Goal: Task Accomplishment & Management: Manage account settings

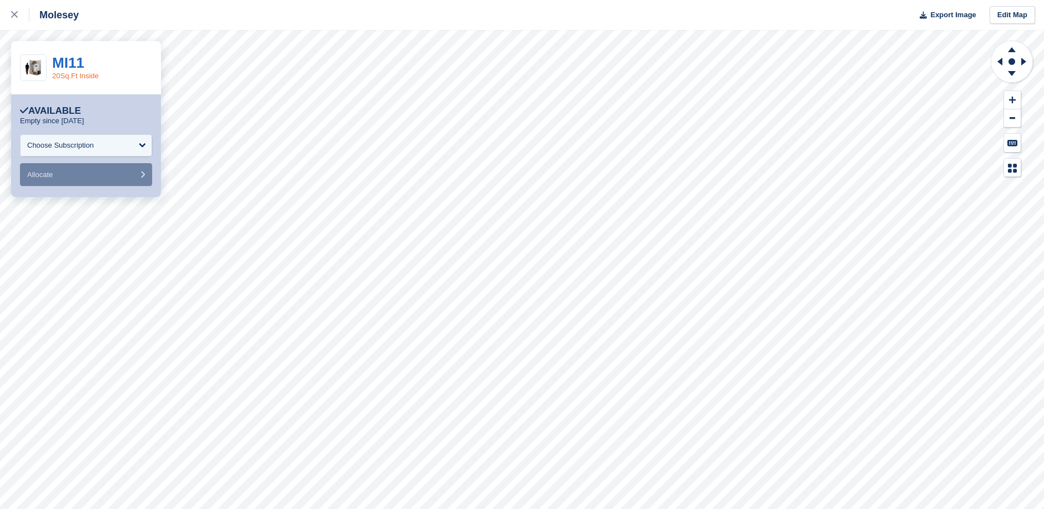
click at [68, 74] on link "20Sq.Ft Inside" at bounding box center [75, 76] width 47 height 8
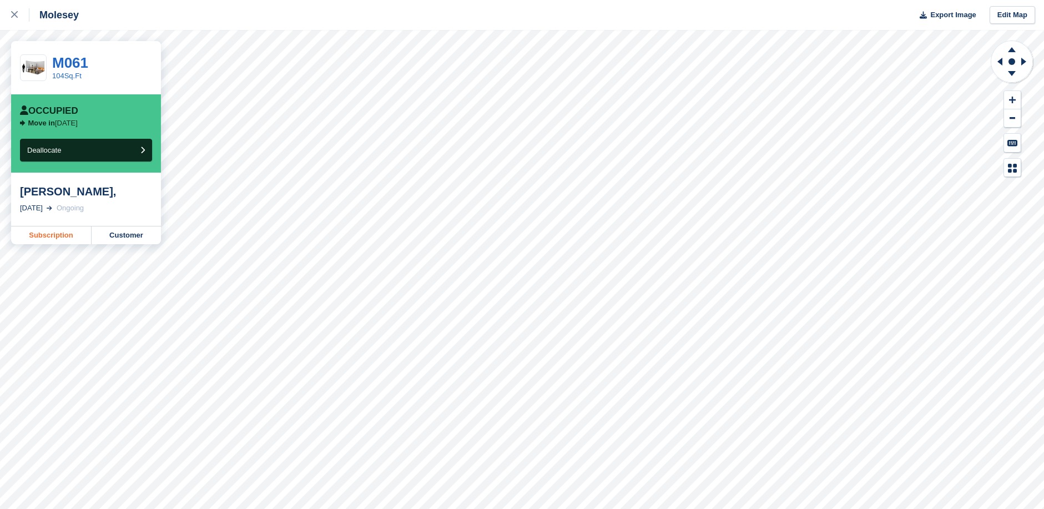
click at [62, 232] on link "Subscription" at bounding box center [51, 235] width 80 height 18
click at [126, 236] on link "Customer" at bounding box center [126, 235] width 69 height 18
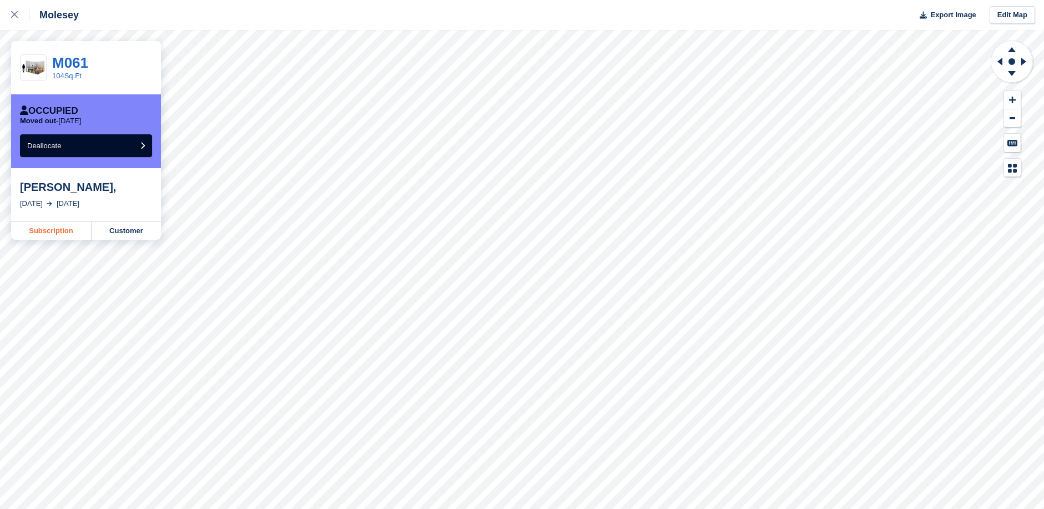
click at [54, 232] on link "Subscription" at bounding box center [51, 231] width 80 height 18
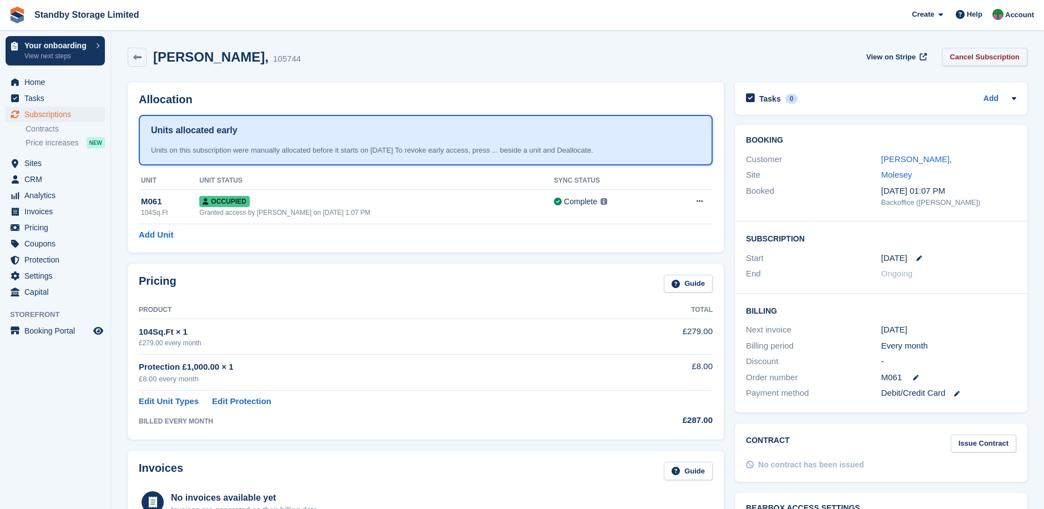
click at [964, 59] on link "Cancel Subscription" at bounding box center [984, 57] width 85 height 18
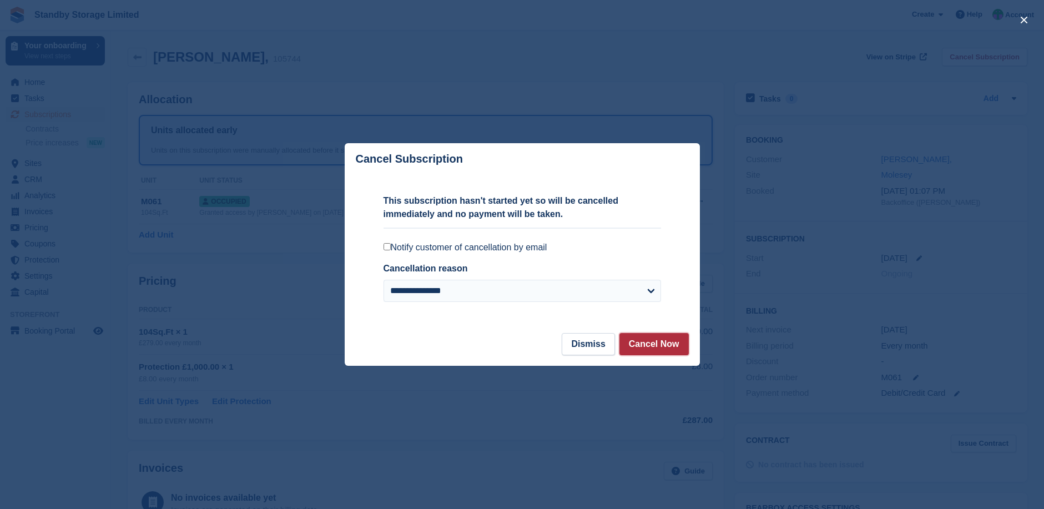
click at [666, 345] on button "Cancel Now" at bounding box center [653, 344] width 69 height 22
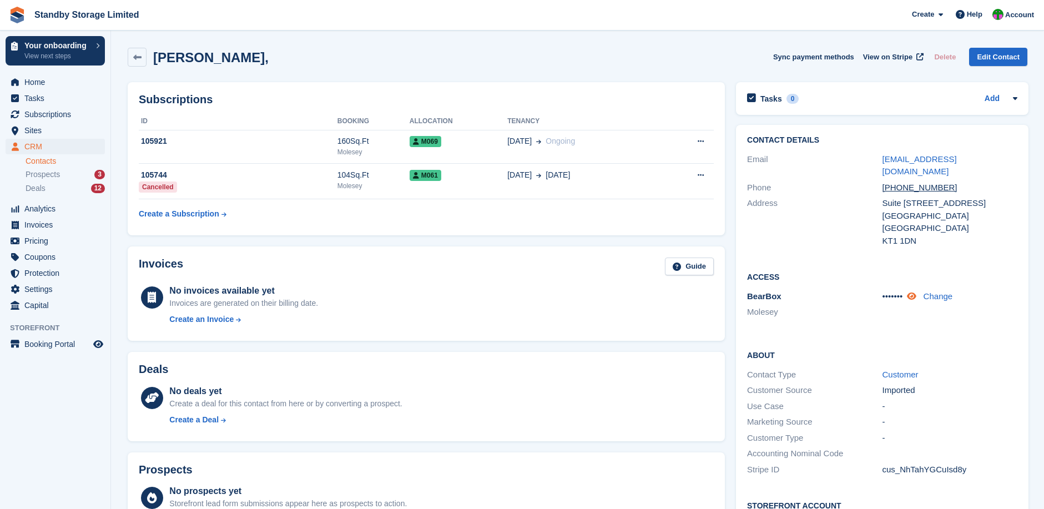
drag, startPoint x: 910, startPoint y: 282, endPoint x: 918, endPoint y: 287, distance: 8.9
click at [910, 292] on icon at bounding box center [911, 296] width 9 height 8
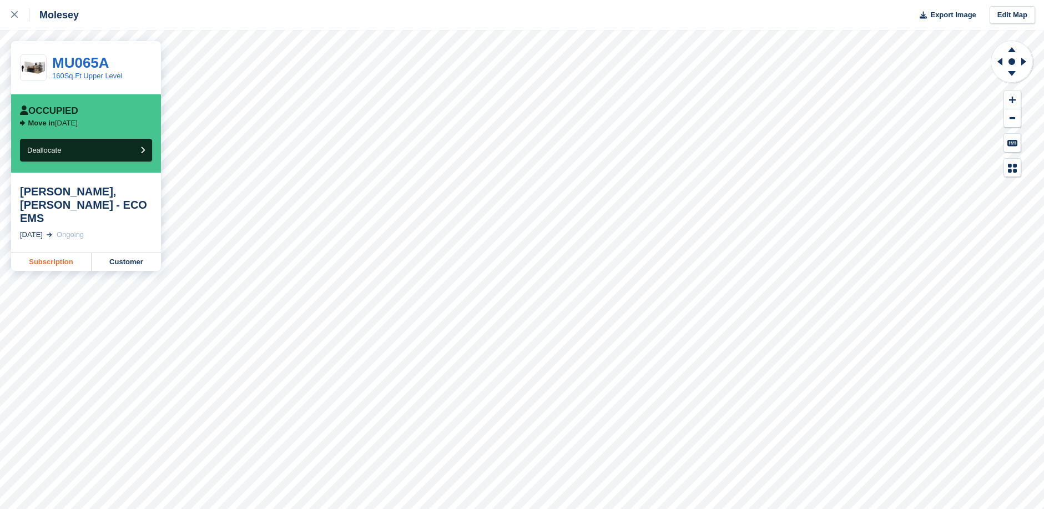
click at [71, 253] on link "Subscription" at bounding box center [51, 262] width 80 height 18
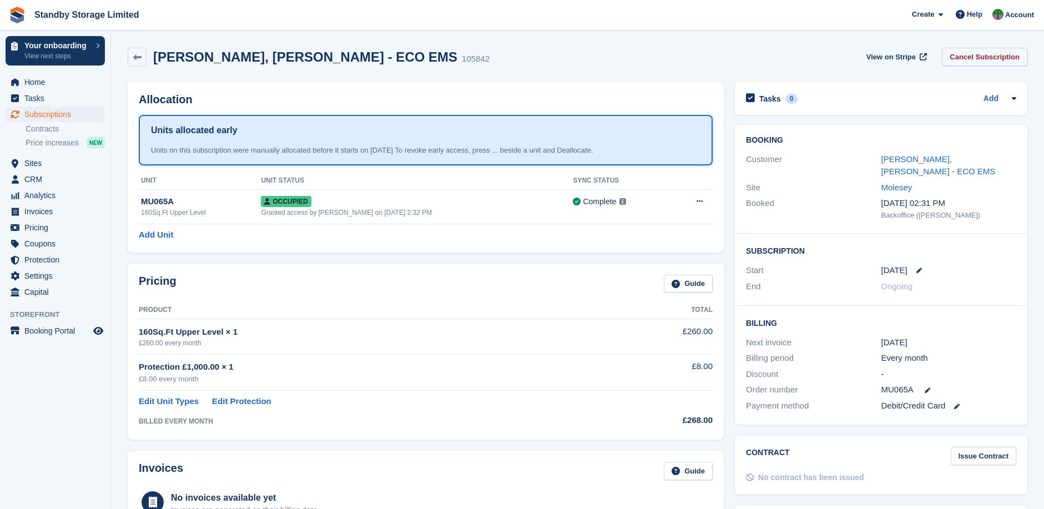
click at [975, 57] on link "Cancel Subscription" at bounding box center [984, 57] width 85 height 18
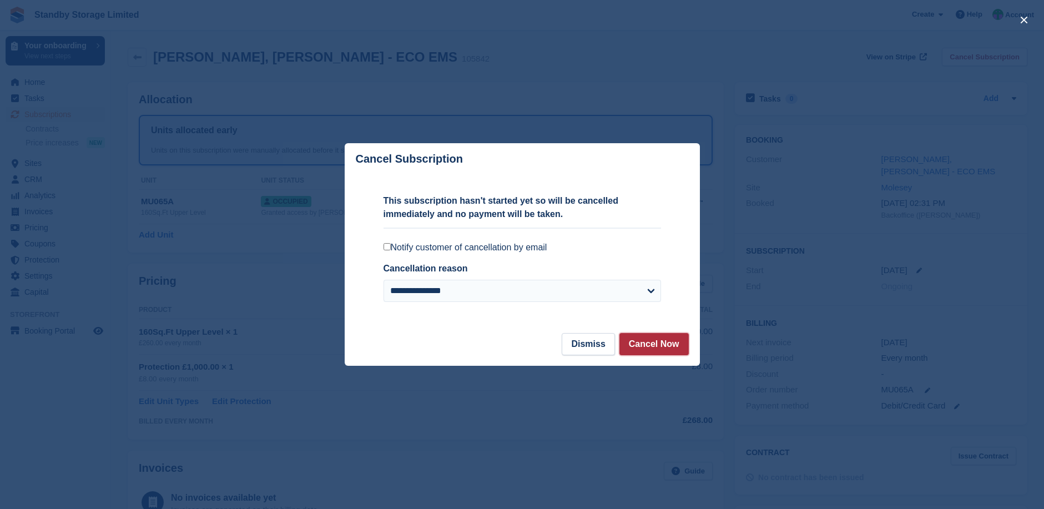
click at [670, 347] on button "Cancel Now" at bounding box center [653, 344] width 69 height 22
